Goal: Task Accomplishment & Management: Use online tool/utility

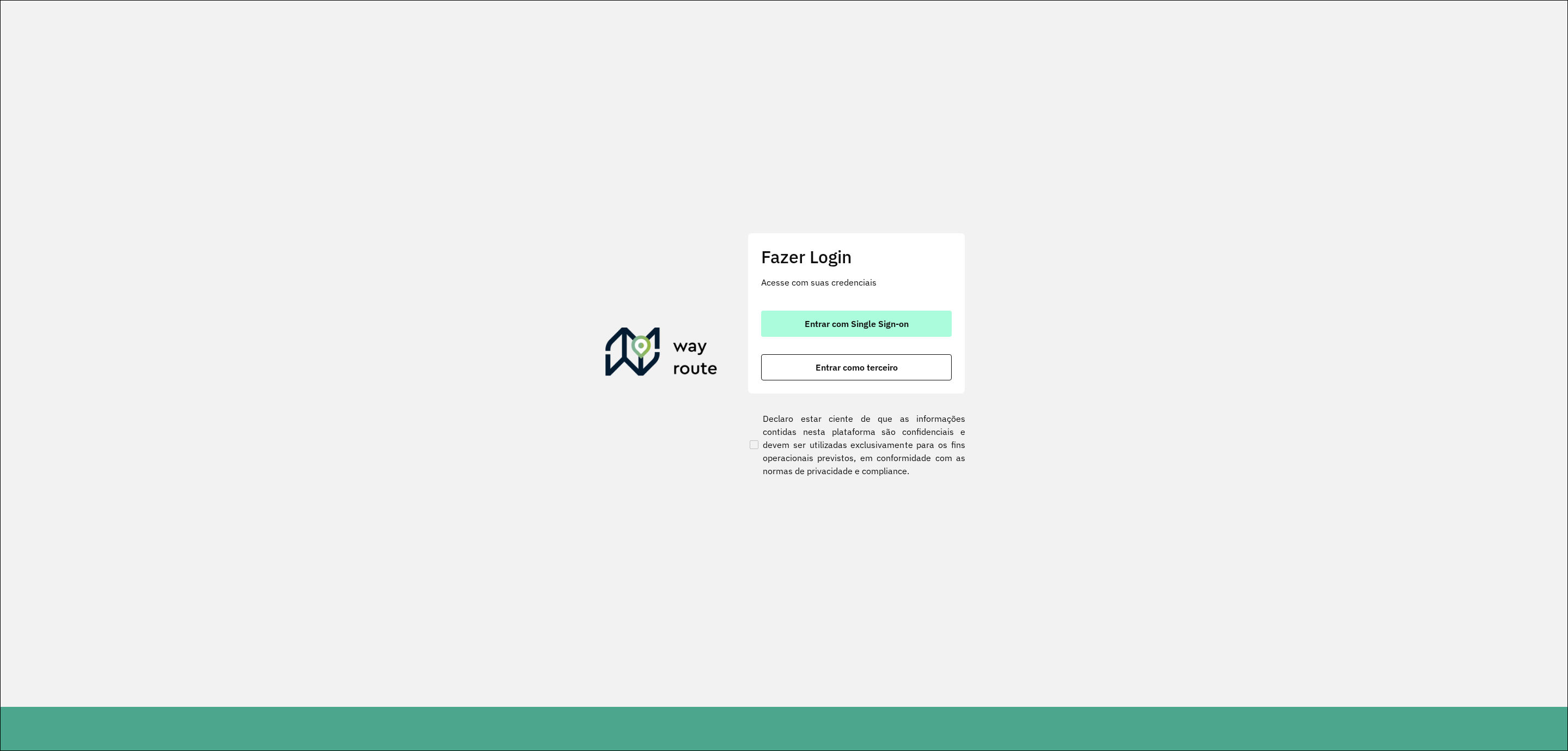
click at [909, 321] on button "Entrar com Single Sign-on" at bounding box center [856, 323] width 191 height 26
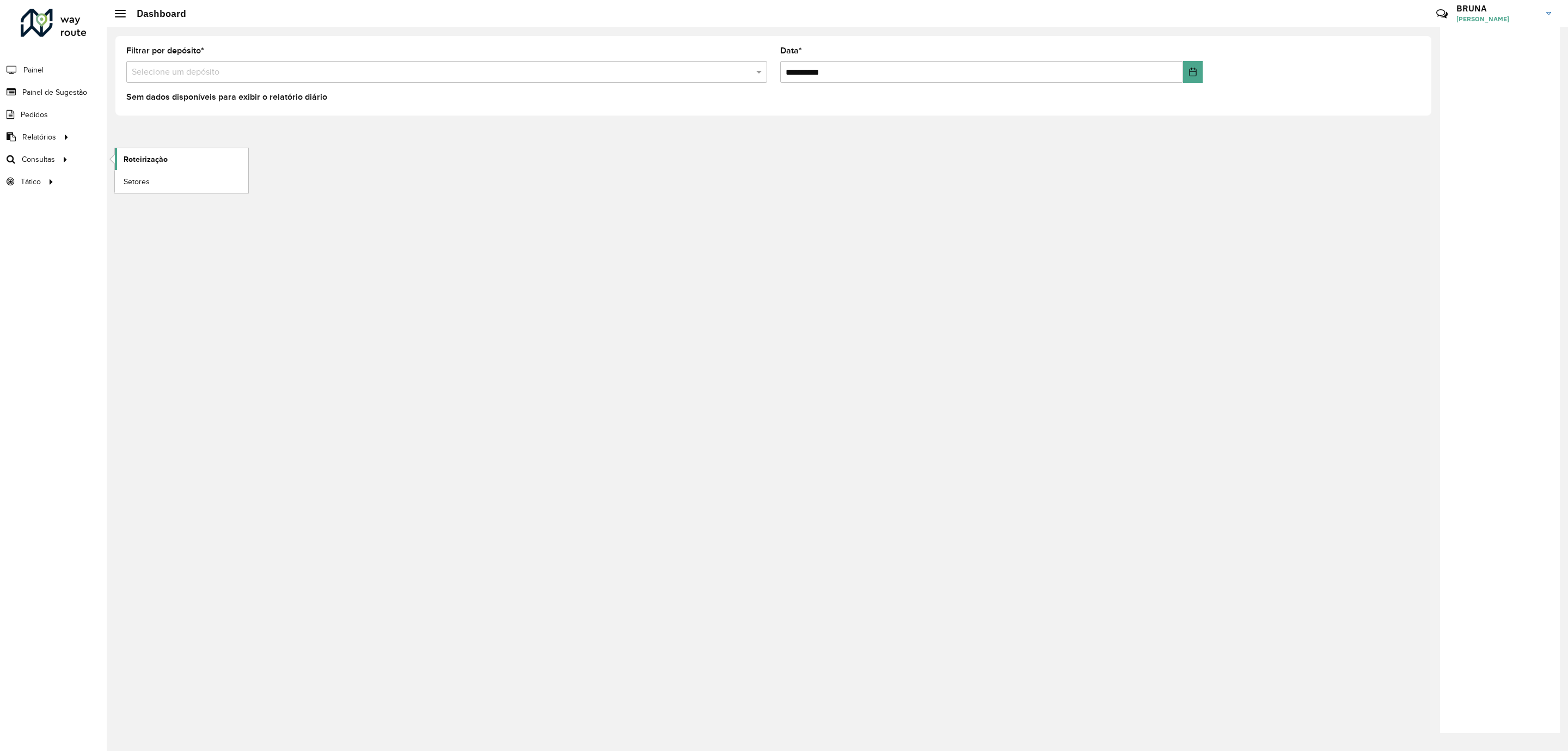
click at [139, 159] on span "Roteirização" at bounding box center [145, 159] width 44 height 12
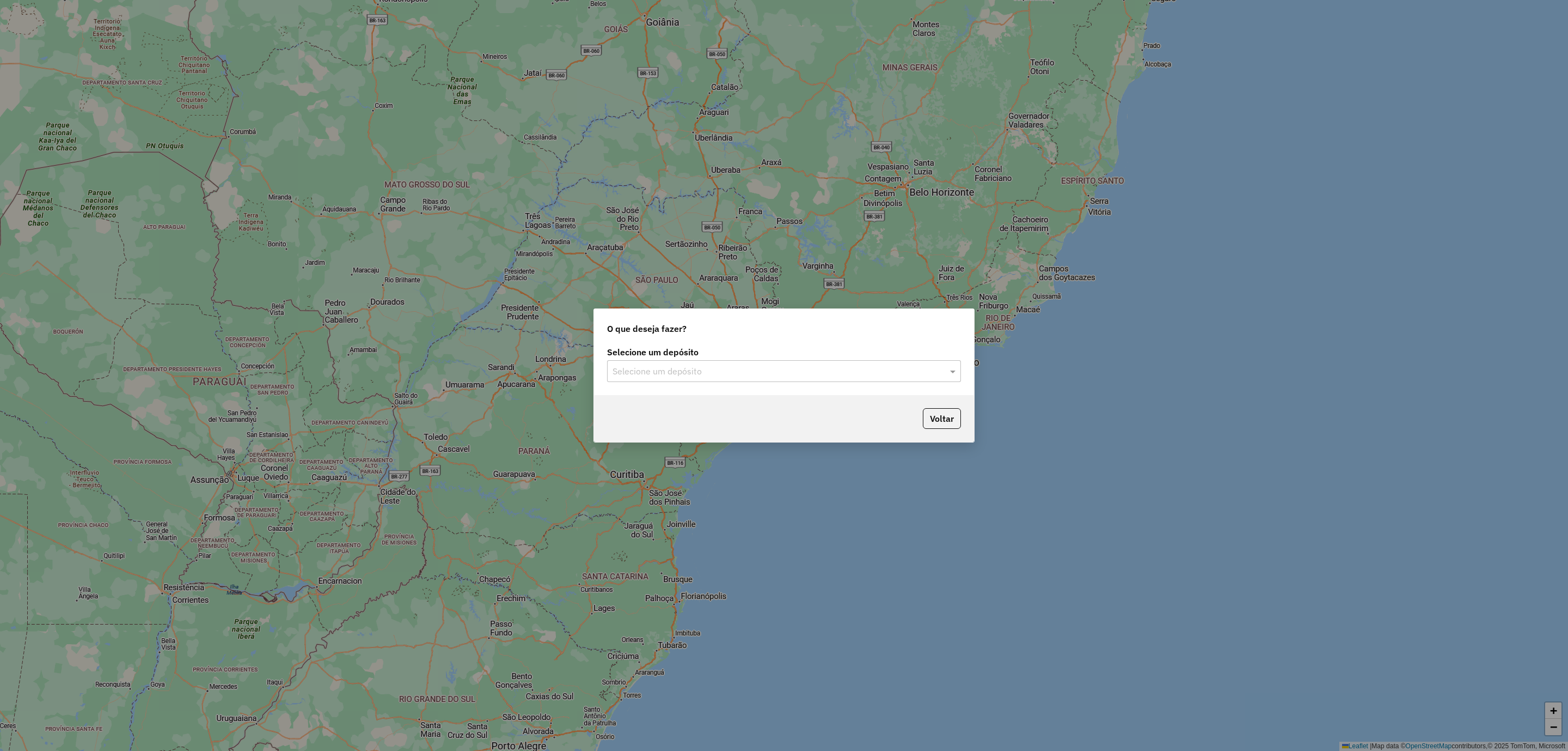
click at [763, 364] on div at bounding box center [783, 370] width 354 height 14
click at [760, 423] on div "CDD Uberlandia" at bounding box center [784, 421] width 352 height 18
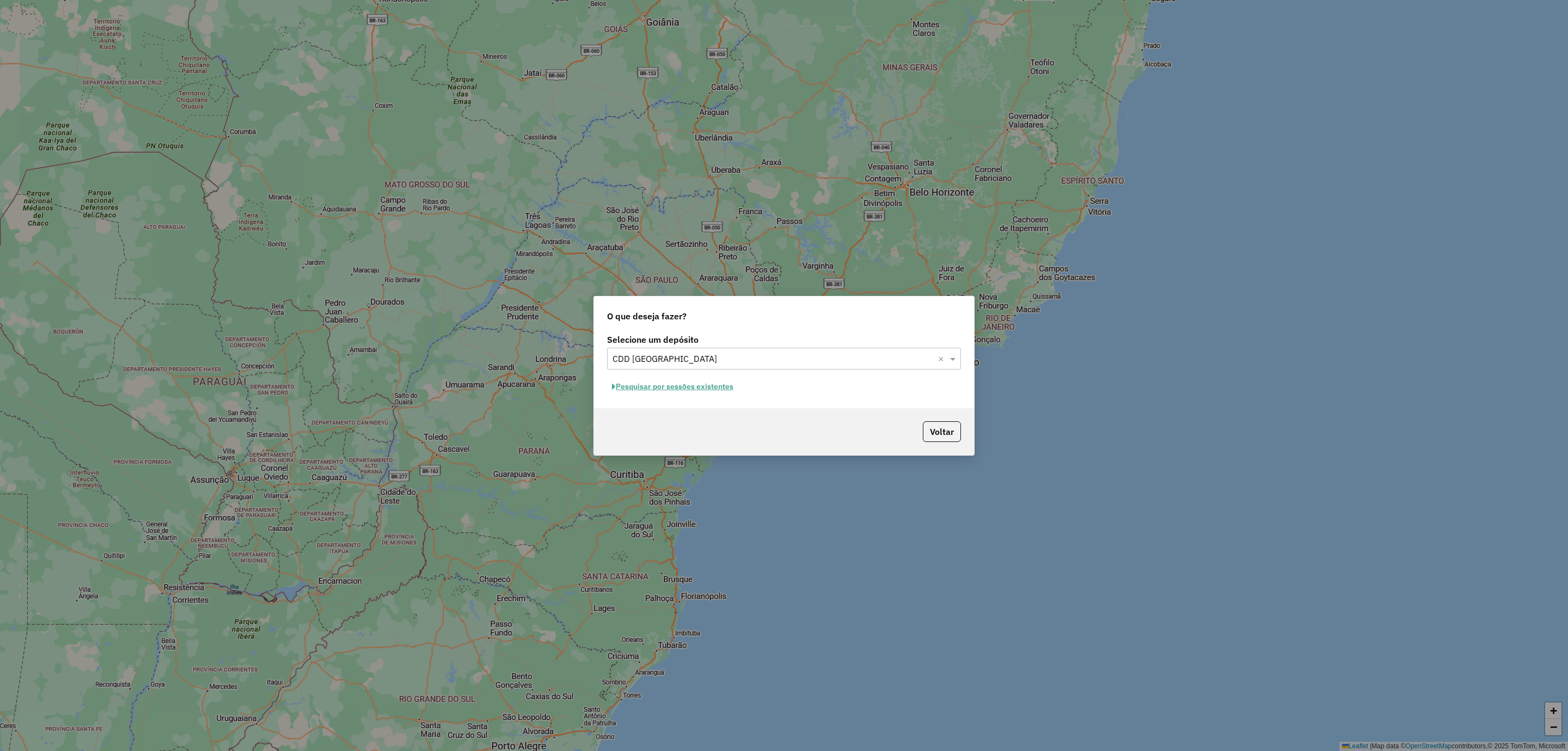
click at [701, 386] on button "Pesquisar por sessões existentes" at bounding box center [673, 387] width 131 height 17
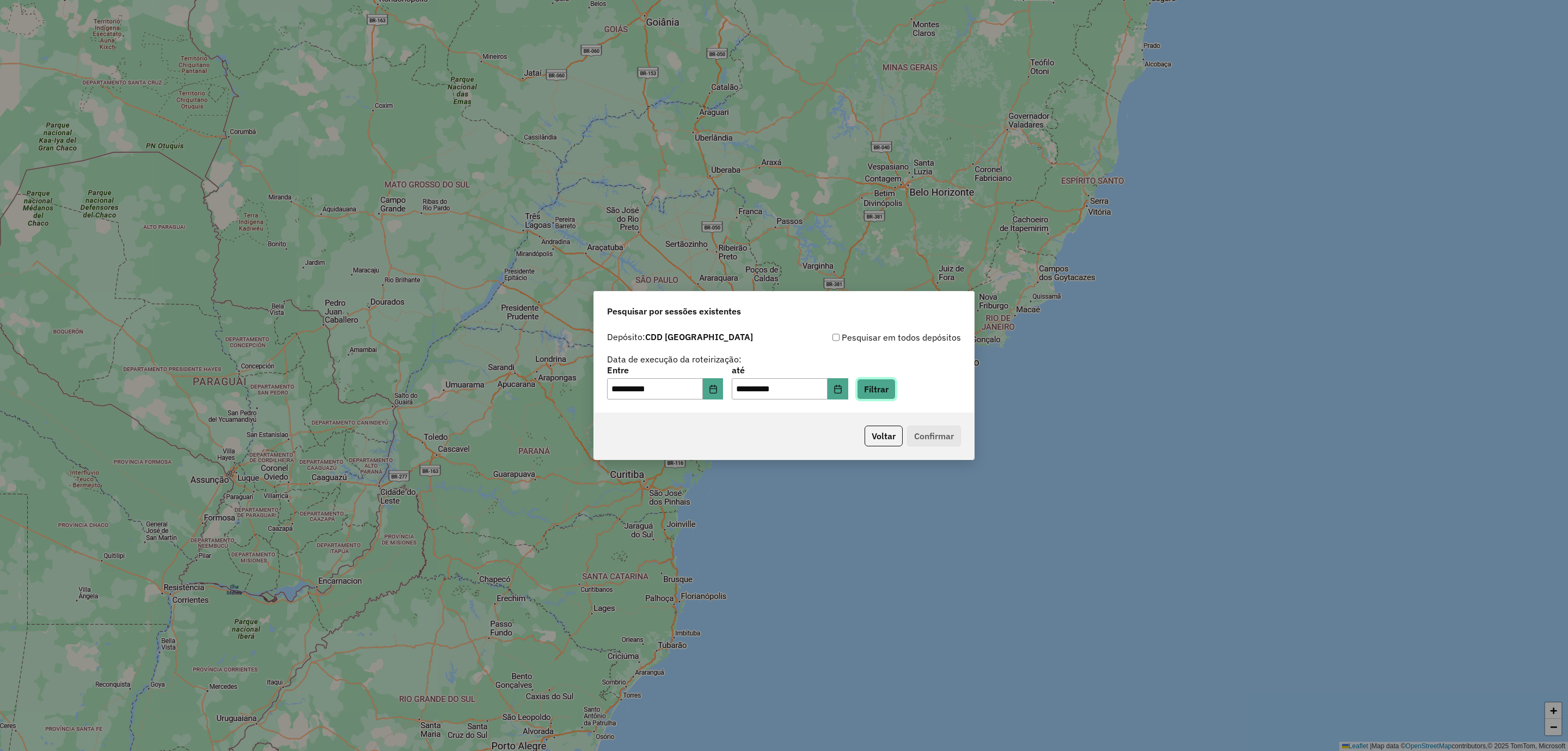
click at [895, 390] on button "Filtrar" at bounding box center [877, 389] width 39 height 21
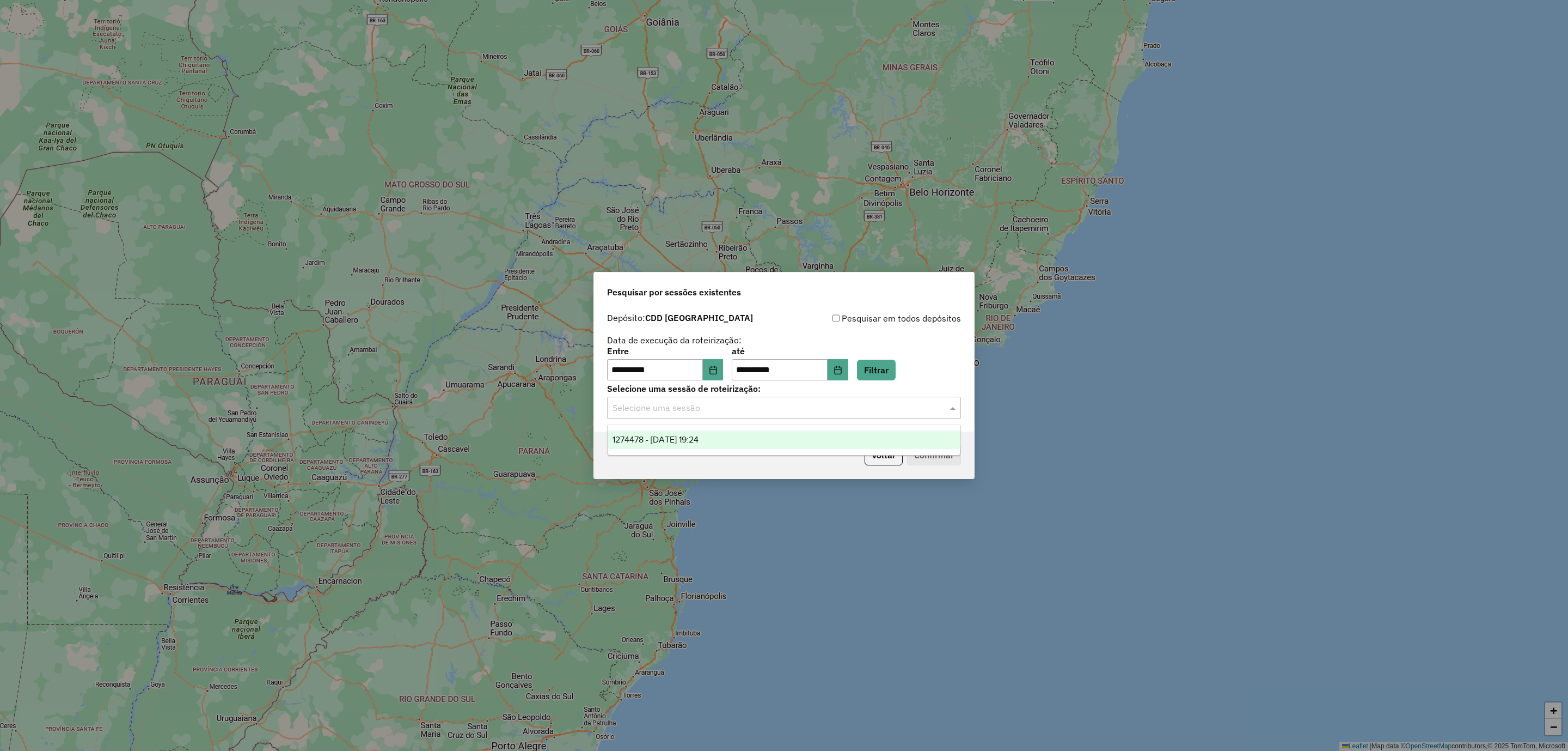
click at [735, 417] on div "Selecione uma sessão" at bounding box center [783, 407] width 354 height 22
click at [732, 445] on div "1274478 - 12/09/2025 19:24" at bounding box center [784, 440] width 352 height 18
click at [880, 450] on button "Voltar" at bounding box center [883, 455] width 38 height 21
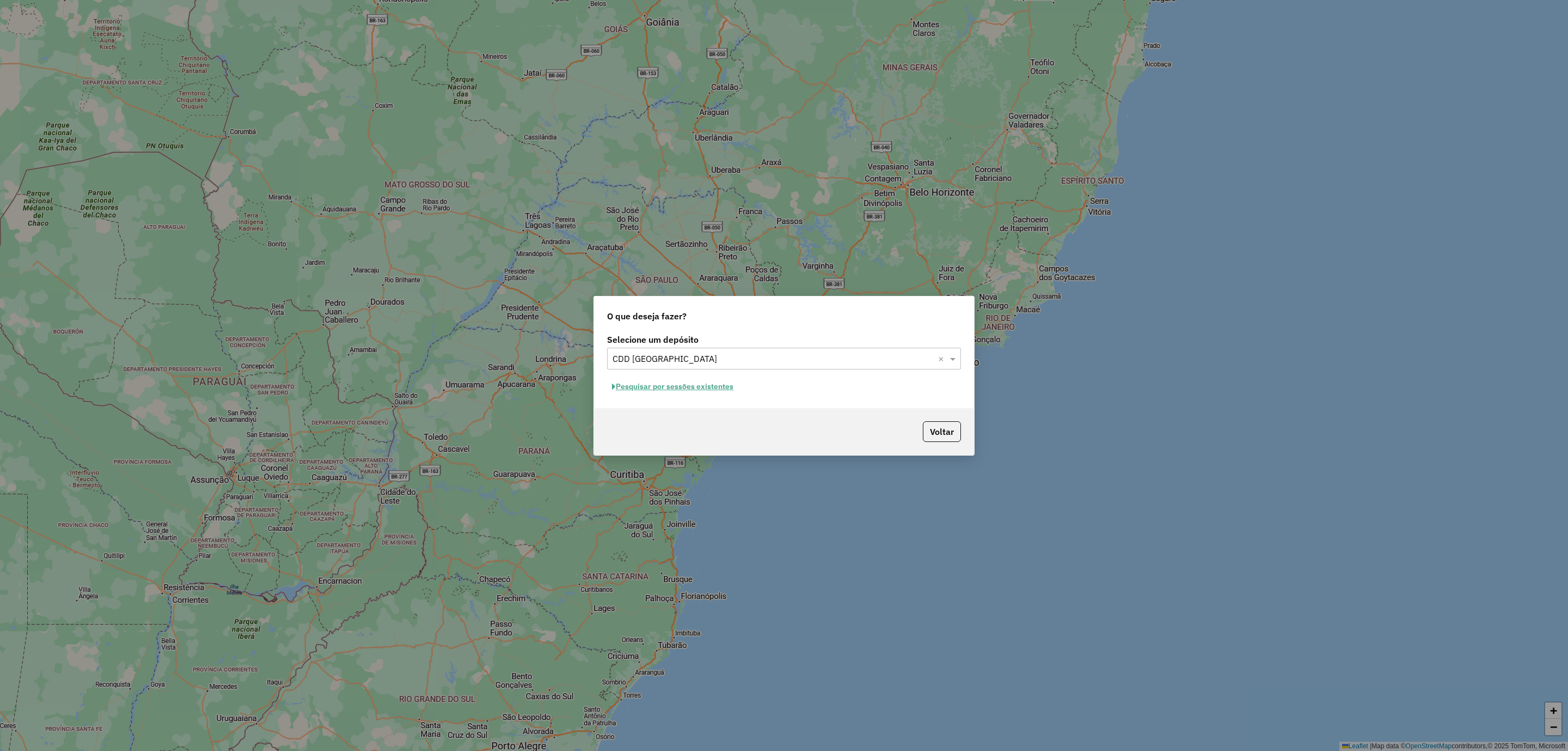
click at [788, 359] on input "text" at bounding box center [773, 359] width 321 height 13
click at [686, 409] on div "CDD [GEOGRAPHIC_DATA]" at bounding box center [784, 408] width 352 height 18
click at [662, 384] on button "Pesquisar por sessões existentes" at bounding box center [673, 387] width 131 height 17
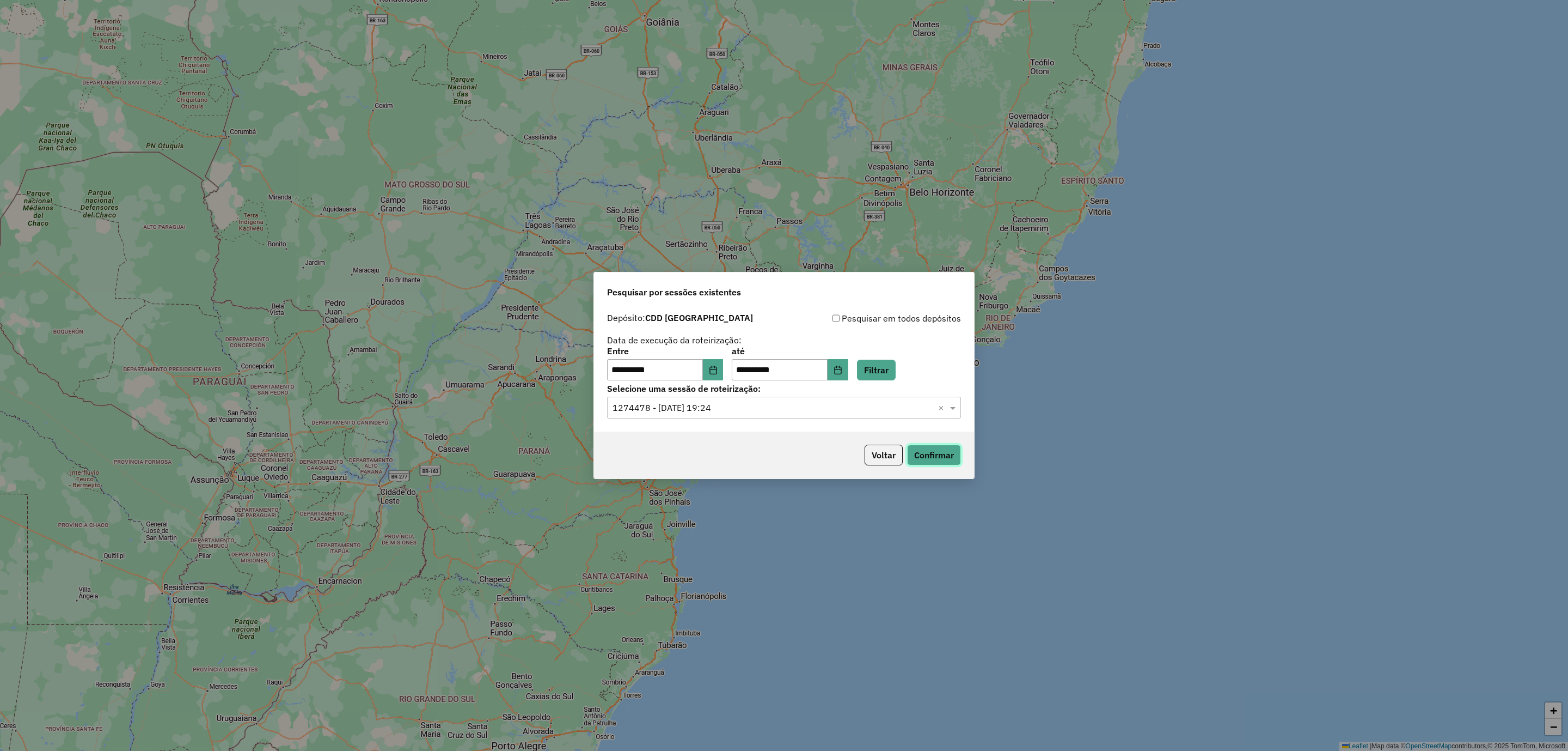
click at [925, 453] on button "Confirmar" at bounding box center [934, 455] width 54 height 21
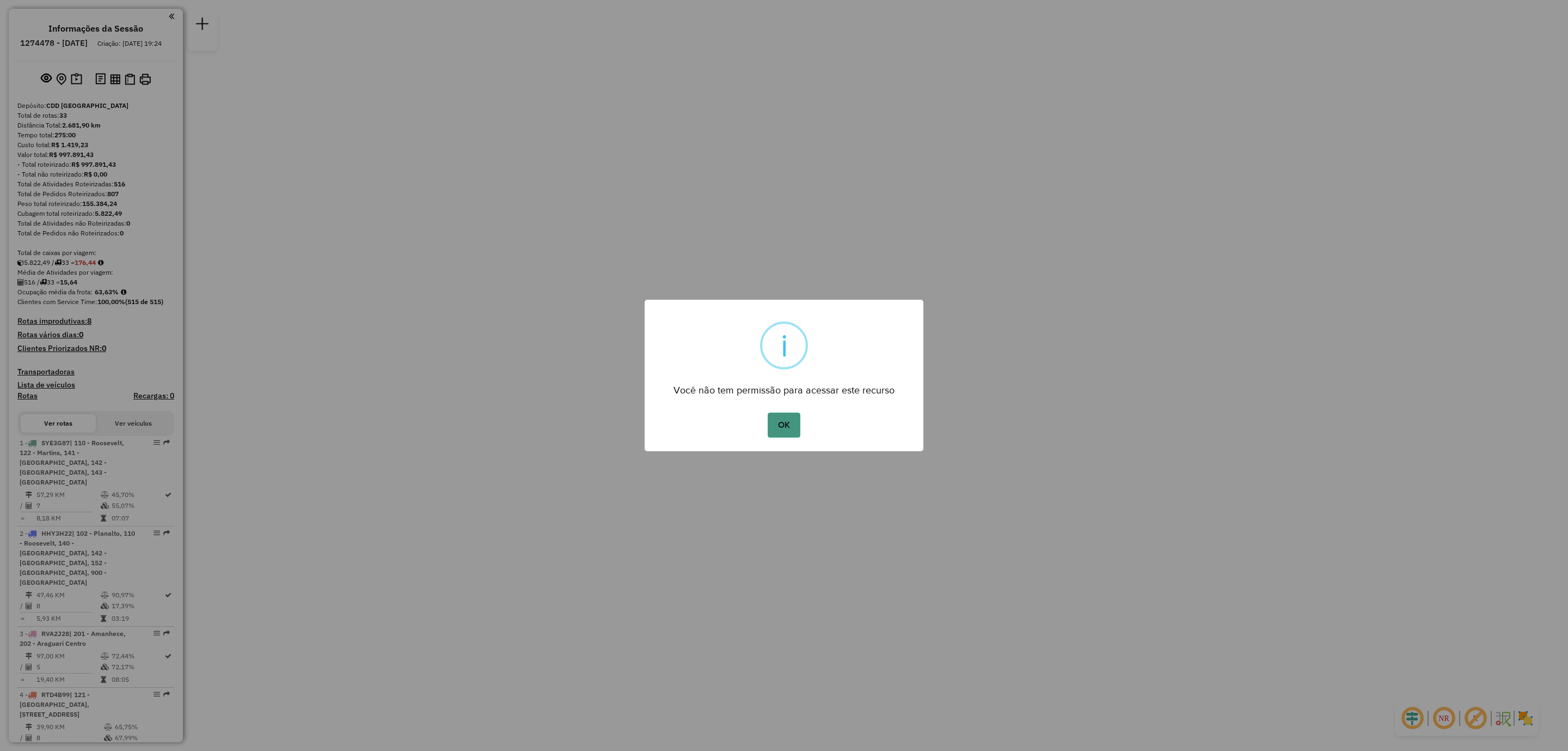
click at [788, 429] on button "OK" at bounding box center [783, 425] width 32 height 25
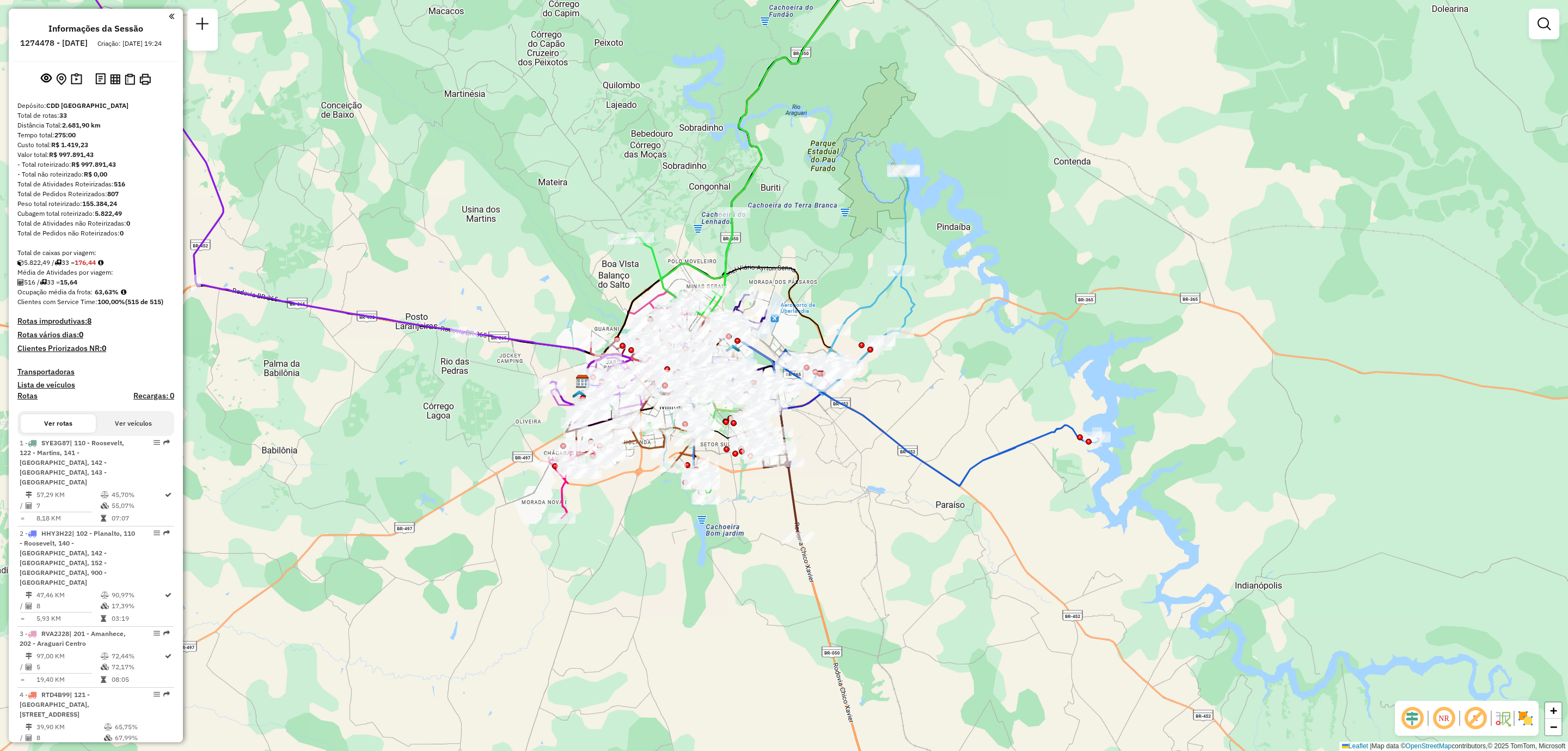
drag, startPoint x: 878, startPoint y: 328, endPoint x: 889, endPoint y: 219, distance: 109.6
click at [905, 206] on icon at bounding box center [867, 282] width 96 height 225
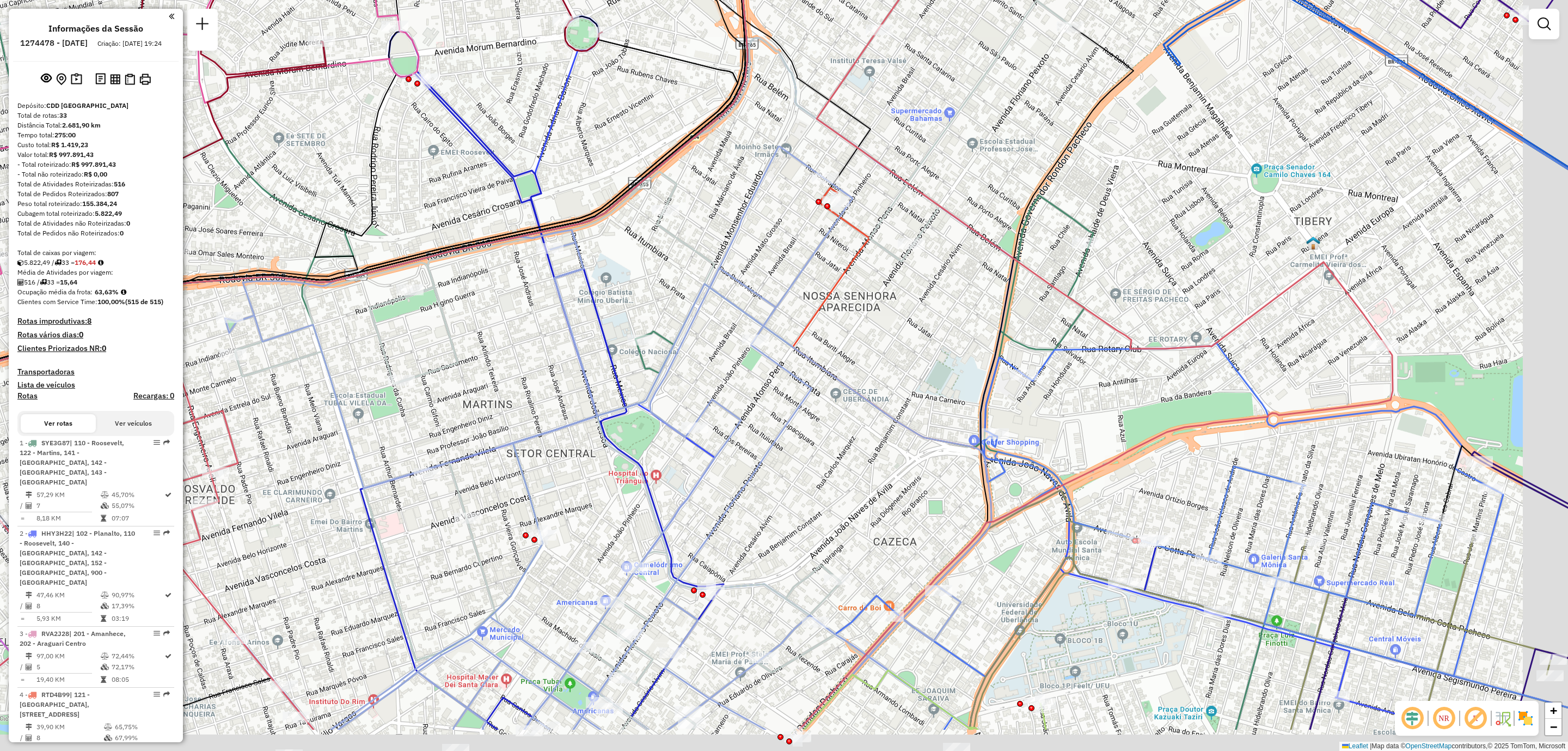
drag, startPoint x: 794, startPoint y: 446, endPoint x: 699, endPoint y: 350, distance: 135.1
click at [699, 350] on div "Janela de atendimento Grade de atendimento Capacidade Transportadoras Veículos …" at bounding box center [784, 375] width 1568 height 751
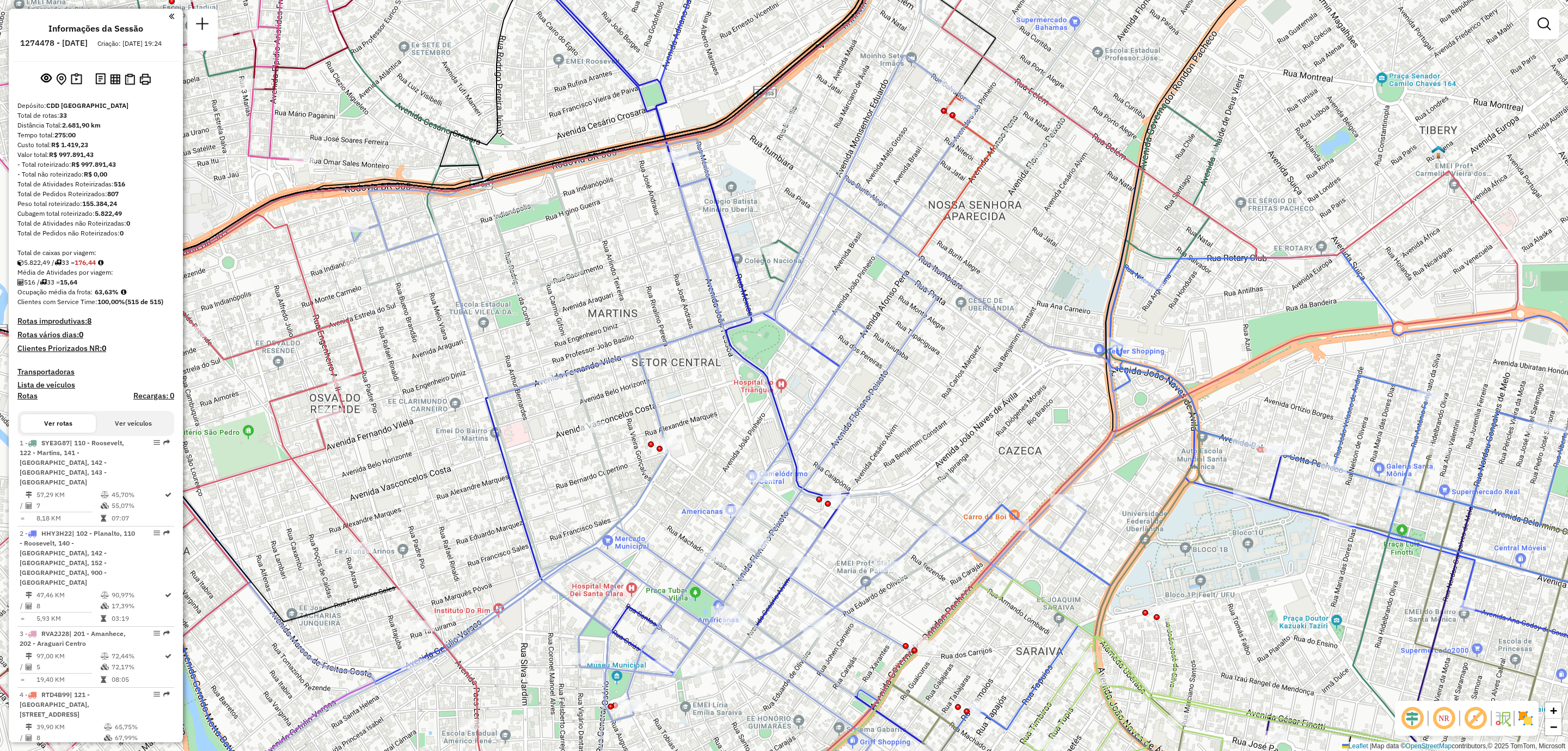
drag, startPoint x: 1080, startPoint y: 271, endPoint x: 1028, endPoint y: 245, distance: 58.1
click at [1028, 245] on div "Janela de atendimento Grade de atendimento Capacidade Transportadoras Veículos …" at bounding box center [784, 375] width 1568 height 751
